Goal: Information Seeking & Learning: Understand process/instructions

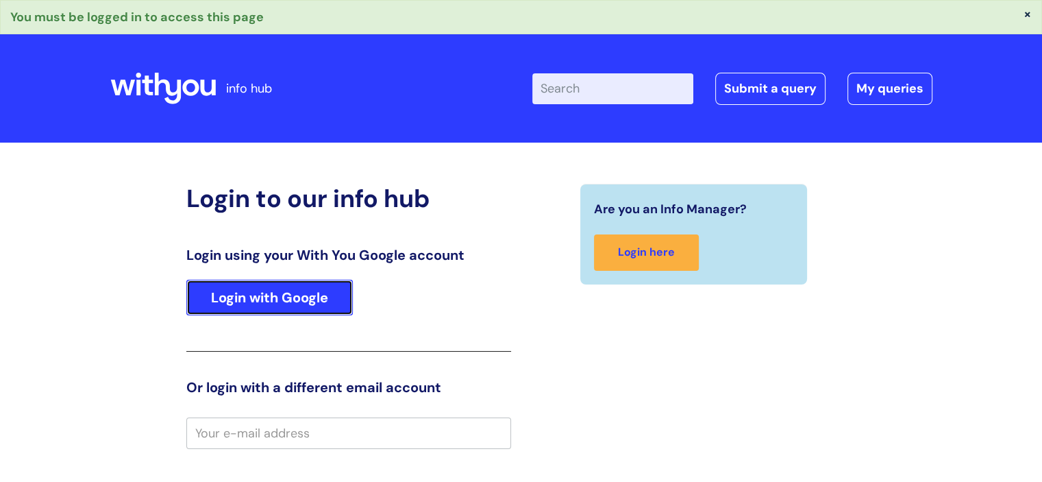
click at [258, 287] on link "Login with Google" at bounding box center [269, 298] width 167 height 36
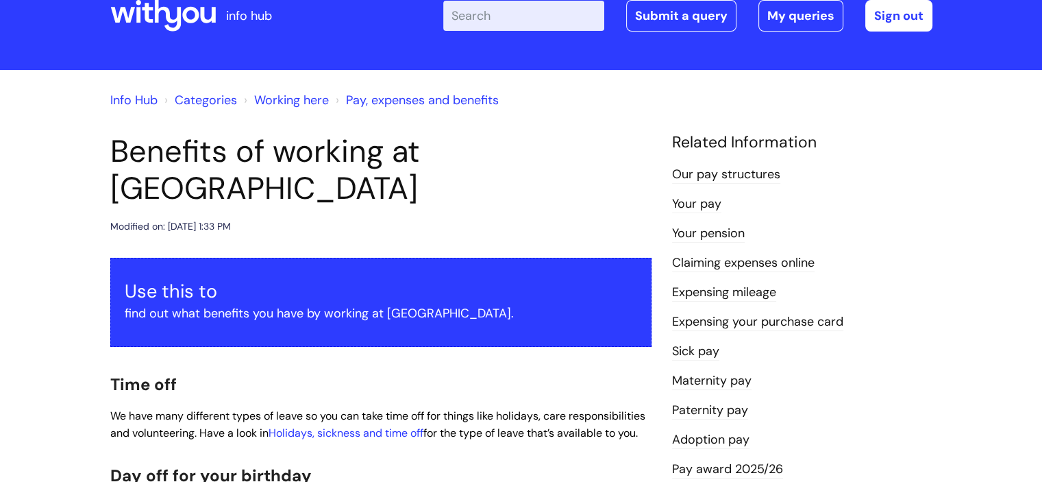
scroll to position [69, 0]
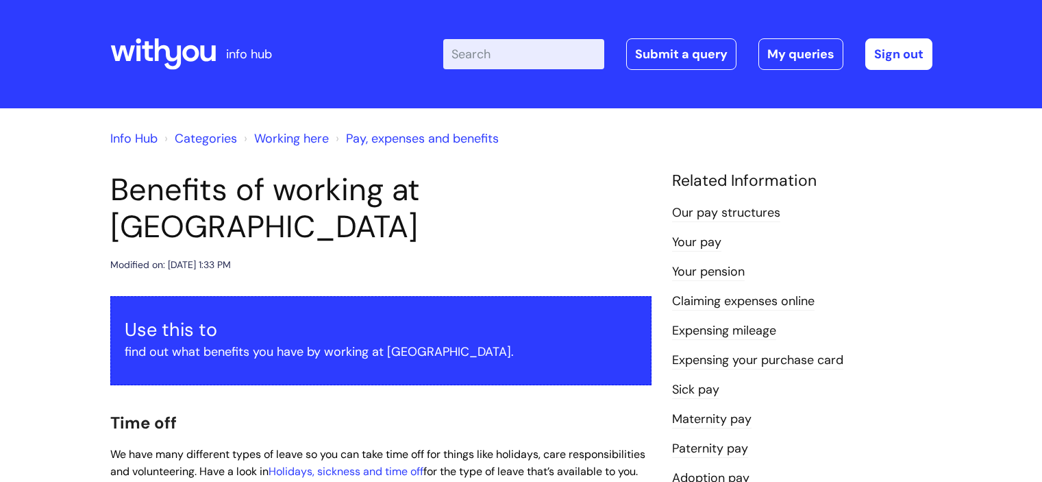
scroll to position [1311, 0]
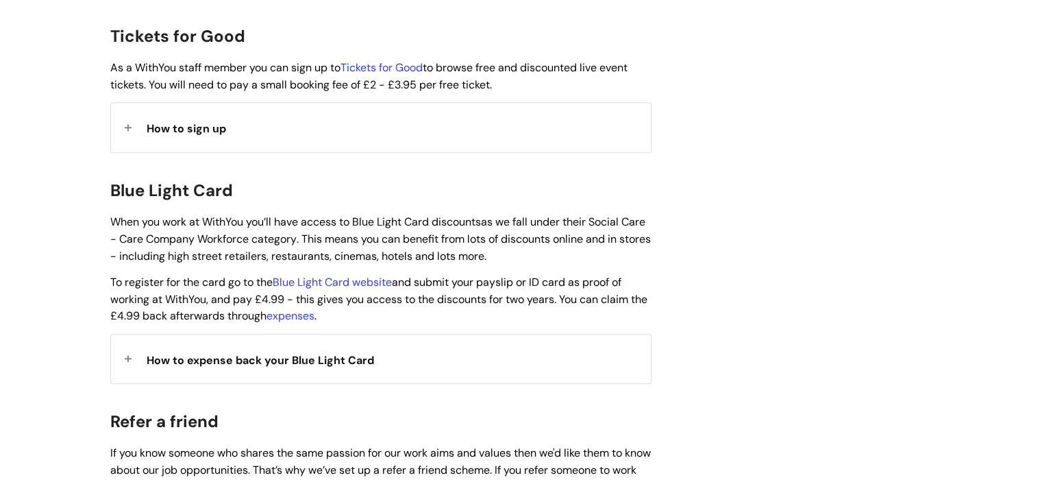
click at [244, 105] on div "How to sign up" at bounding box center [381, 127] width 540 height 49
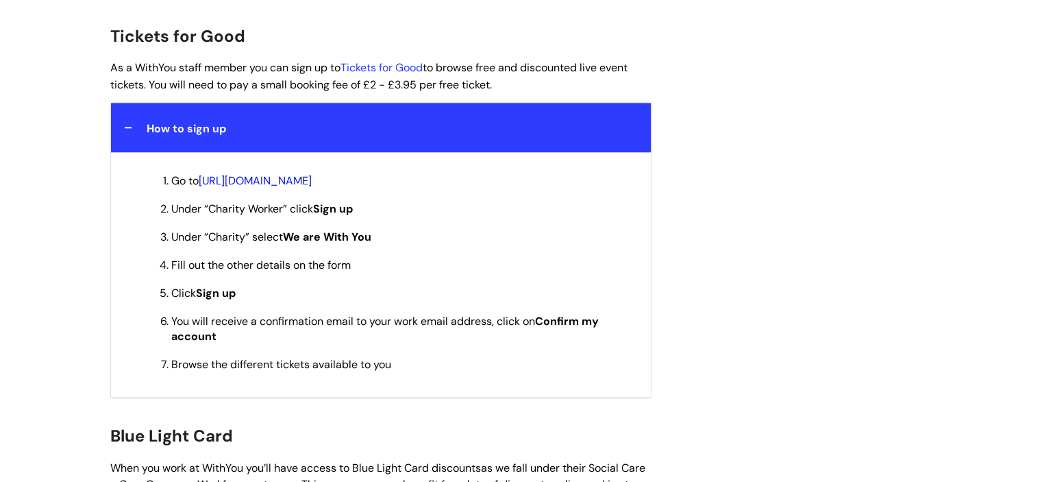
click at [312, 173] on link "https://www.ticketsforgood.org/member-signup#signup" at bounding box center [255, 180] width 113 height 14
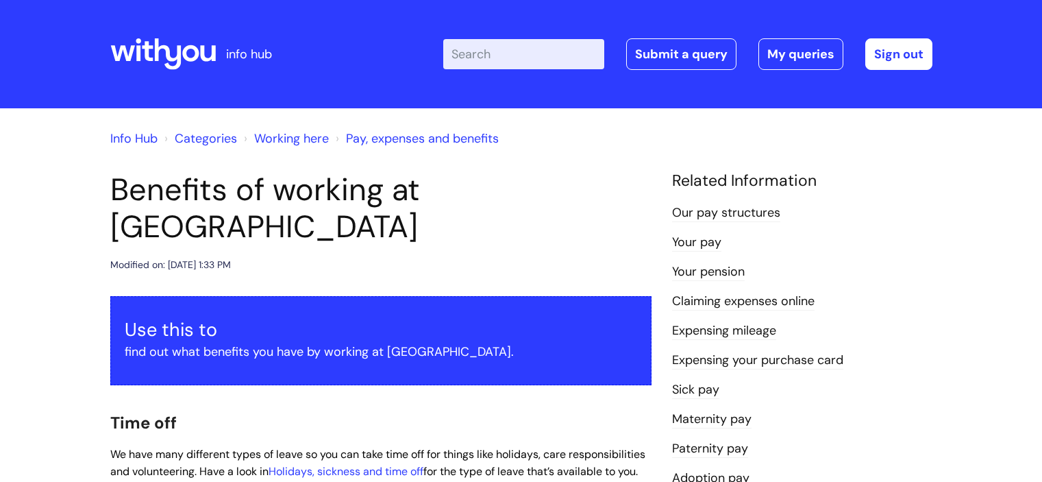
scroll to position [1311, 0]
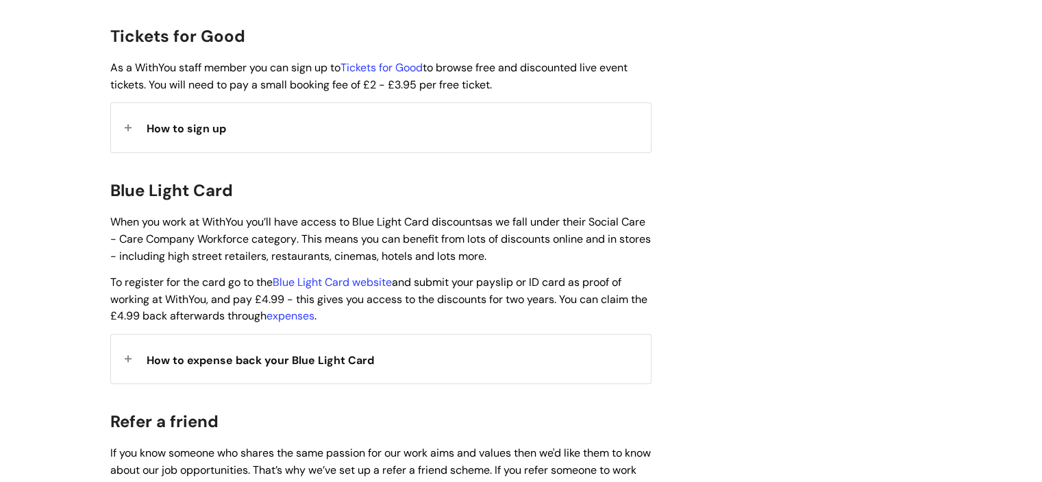
click at [258, 334] on div "How to expense back your Blue Light Card" at bounding box center [381, 358] width 540 height 49
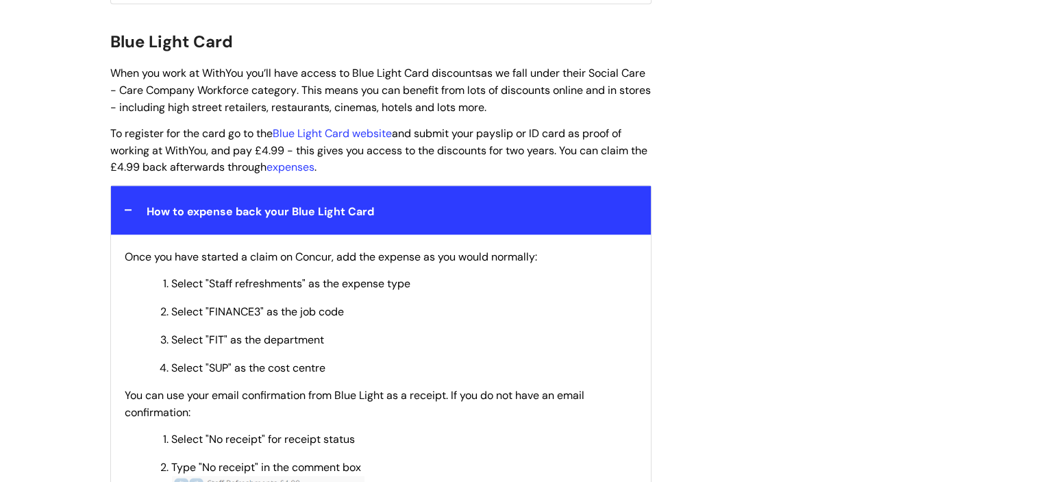
scroll to position [1448, 0]
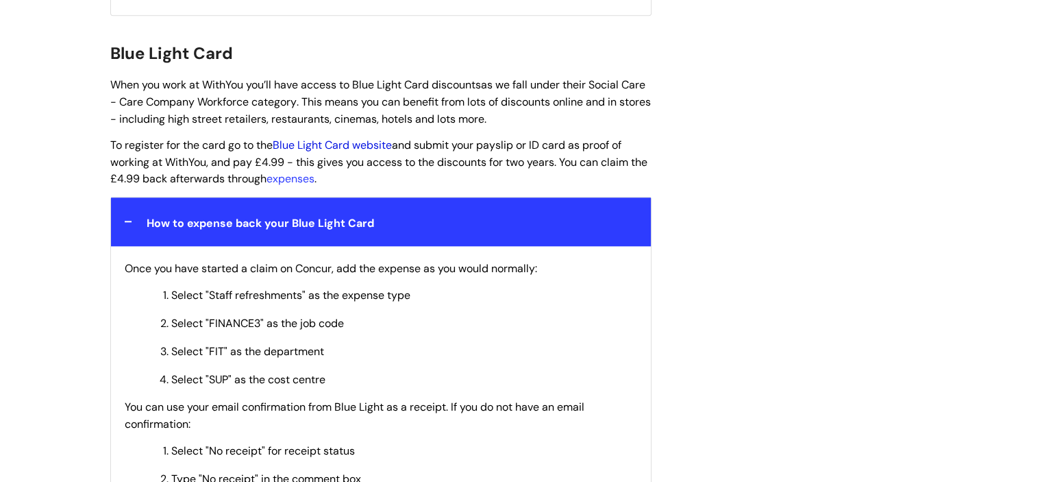
click at [370, 138] on link "Blue Light Card website" at bounding box center [332, 145] width 119 height 14
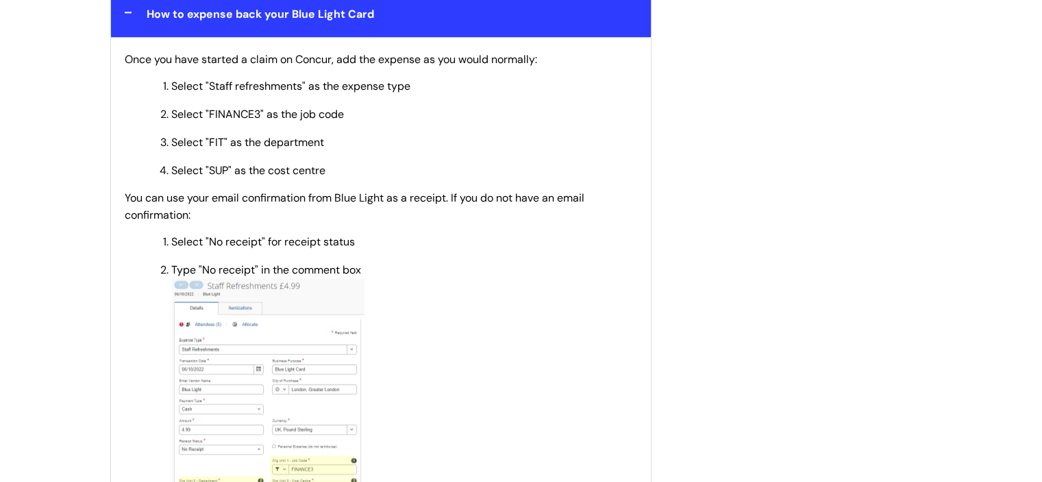
scroll to position [1654, 0]
